Goal: Obtain resource: Download file/media

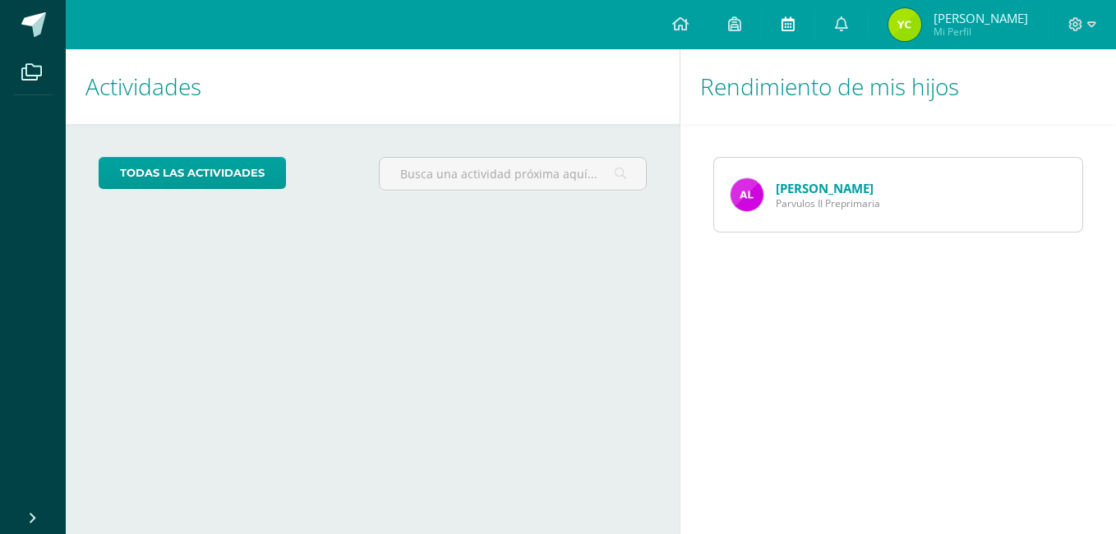
click at [796, 21] on link at bounding box center [787, 24] width 53 height 49
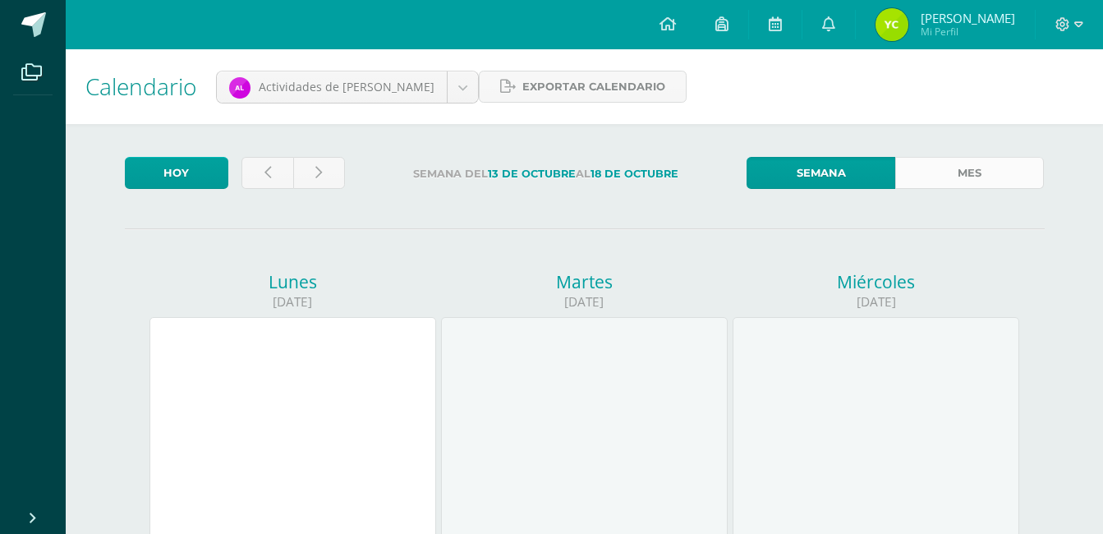
click at [964, 173] on link "Mes" at bounding box center [969, 173] width 149 height 32
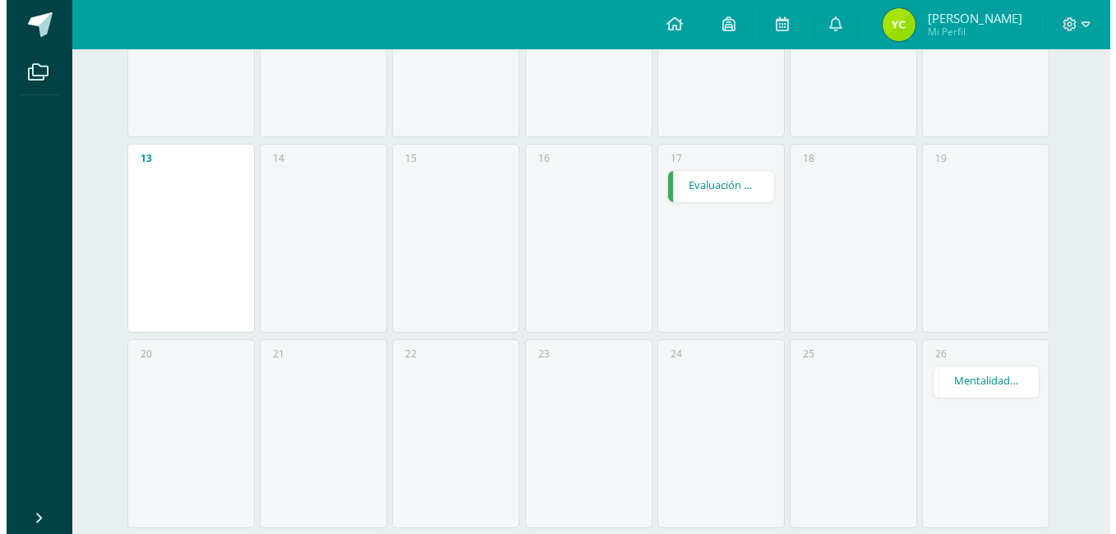
scroll to position [541, 0]
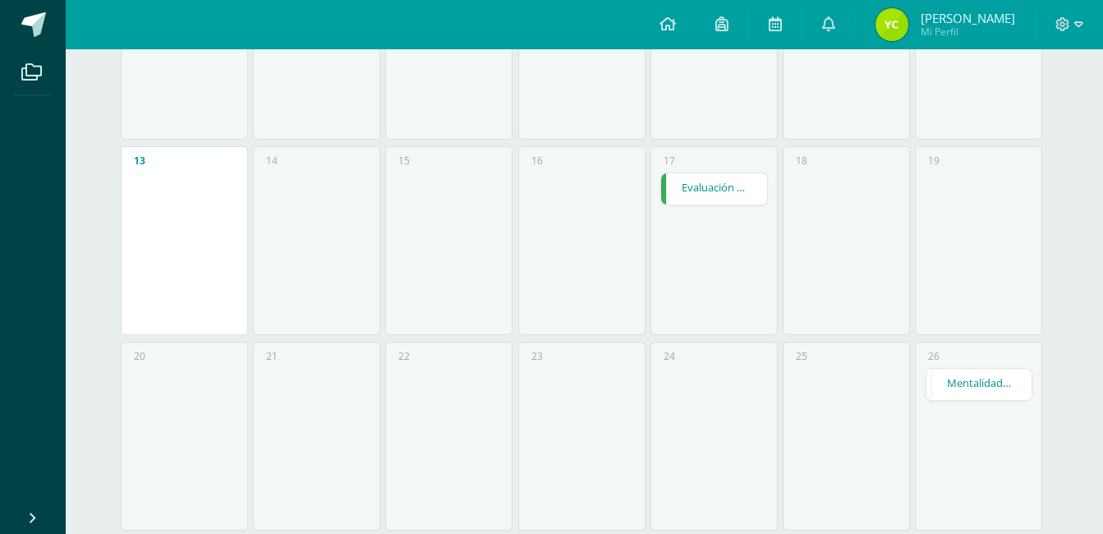
click at [669, 194] on link "Evaluación sumativa 2" at bounding box center [714, 188] width 106 height 31
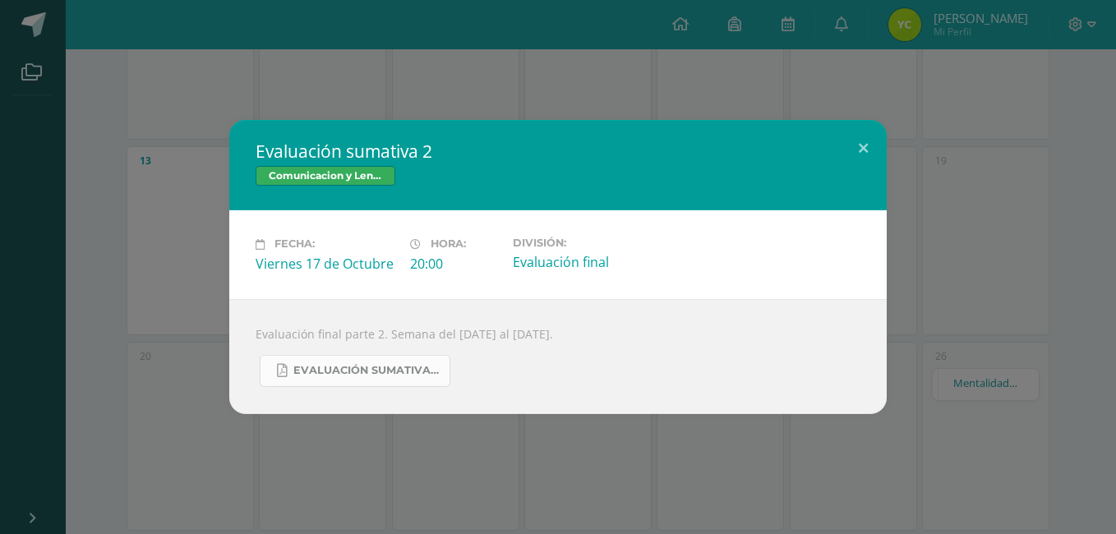
click at [350, 378] on link "EVALUACIÓN SUMATIVA PARTE 2.pdf" at bounding box center [355, 371] width 191 height 32
